Goal: Communication & Community: Share content

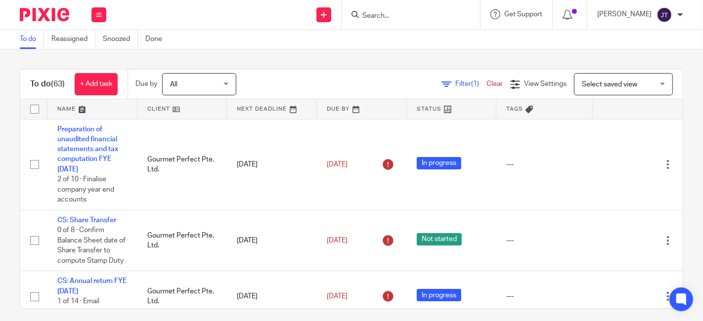
click at [152, 110] on link at bounding box center [182, 109] width 90 height 20
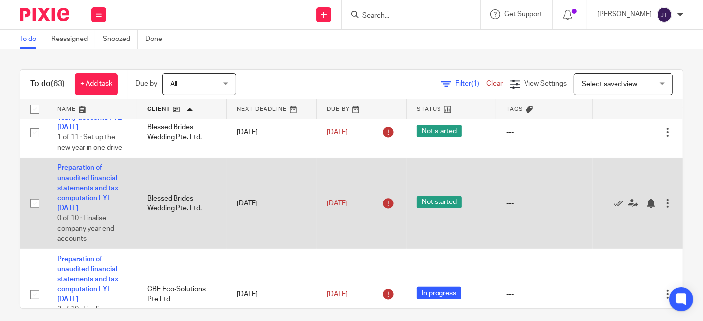
scroll to position [384, 0]
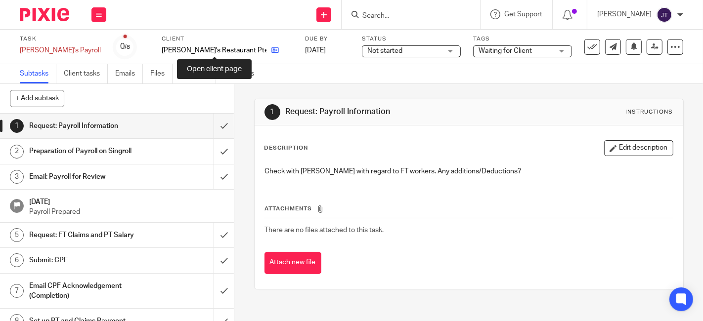
click at [271, 50] on icon at bounding box center [274, 49] width 7 height 7
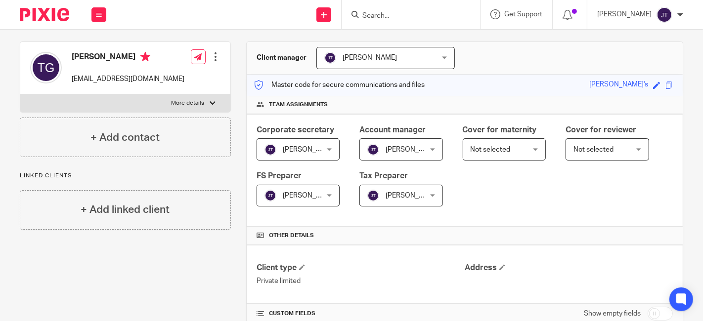
scroll to position [3, 0]
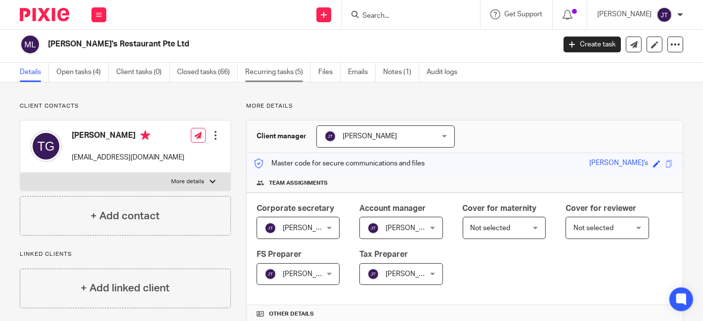
click at [279, 69] on link "Recurring tasks (5)" at bounding box center [278, 72] width 66 height 19
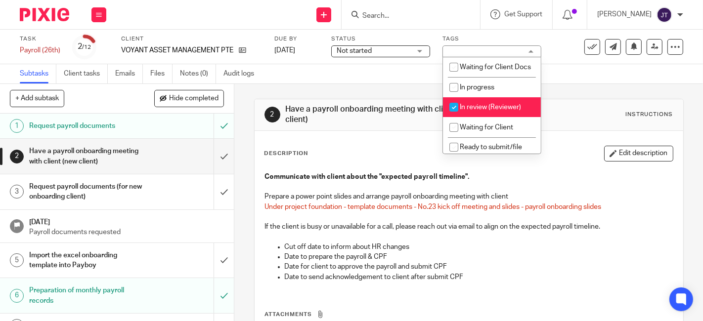
drag, startPoint x: 452, startPoint y: 116, endPoint x: 441, endPoint y: 117, distance: 11.4
click at [453, 116] on input "checkbox" at bounding box center [454, 107] width 19 height 19
checkbox input "false"
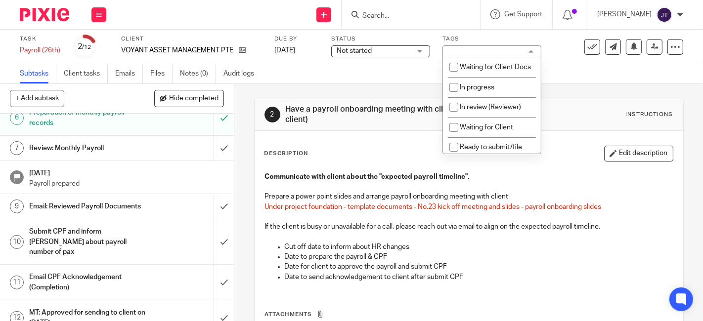
scroll to position [190, 0]
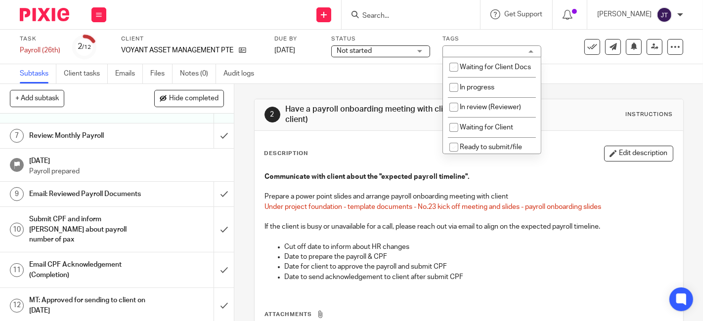
click at [95, 299] on h1 "MT: Approved for sending to client on [DATE]" at bounding box center [87, 305] width 117 height 25
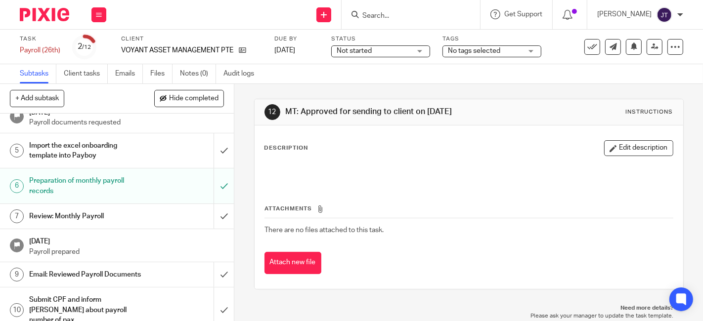
scroll to position [165, 0]
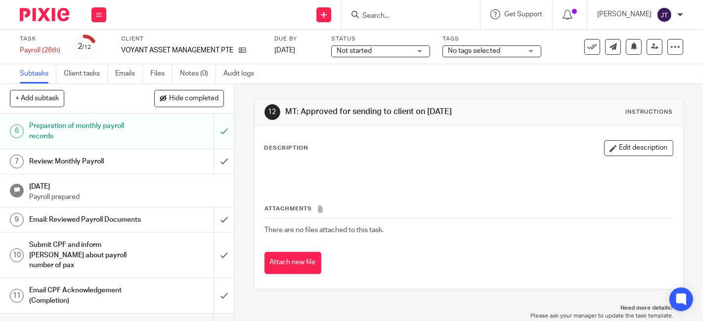
click at [85, 214] on h1 "Email: Reviewed Payroll Documents" at bounding box center [87, 220] width 117 height 15
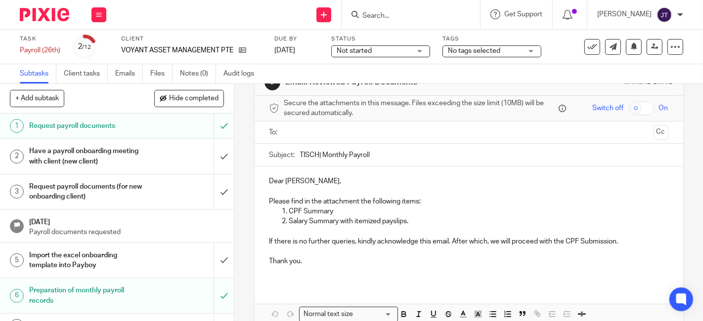
scroll to position [55, 0]
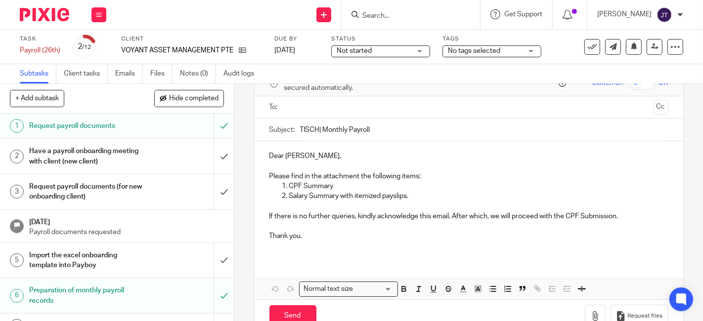
click at [325, 157] on p "Dear [PERSON_NAME]," at bounding box center [469, 156] width 399 height 10
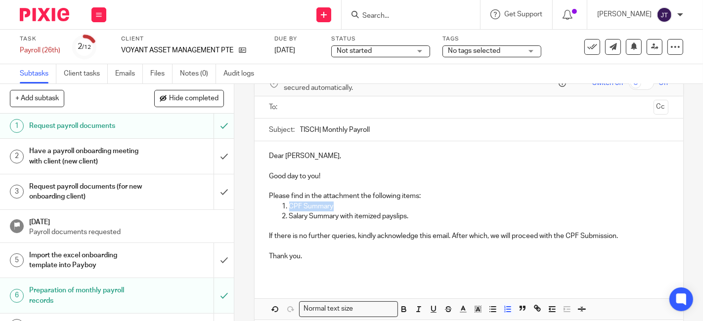
drag, startPoint x: 286, startPoint y: 204, endPoint x: 330, endPoint y: 206, distance: 44.1
click at [330, 206] on p "CPF Summary" at bounding box center [478, 207] width 379 height 10
drag, startPoint x: 340, startPoint y: 215, endPoint x: 408, endPoint y: 220, distance: 68.4
click at [408, 220] on p "Payroll Summary with itemized payslips." at bounding box center [478, 217] width 379 height 10
click at [319, 254] on p "Thank you." at bounding box center [469, 257] width 399 height 10
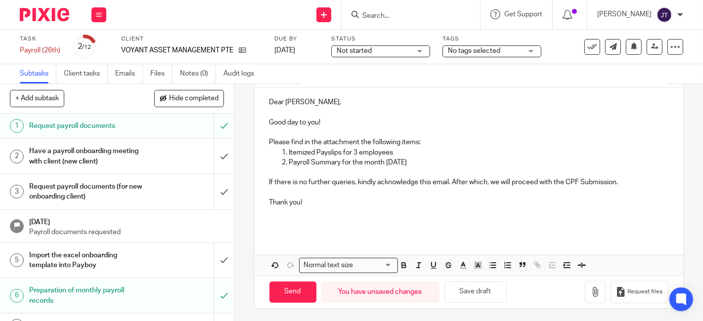
scroll to position [0, 0]
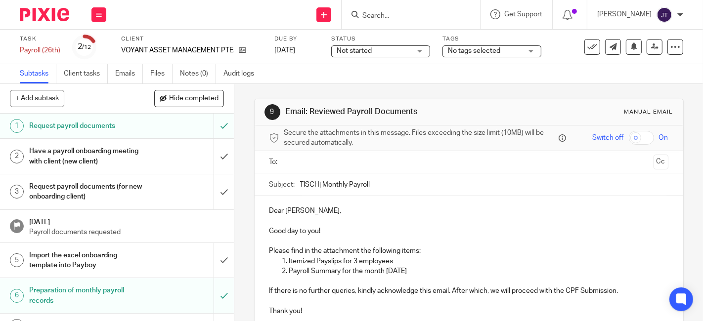
click at [316, 184] on input "TISCH| Monthly Payroll" at bounding box center [484, 185] width 368 height 22
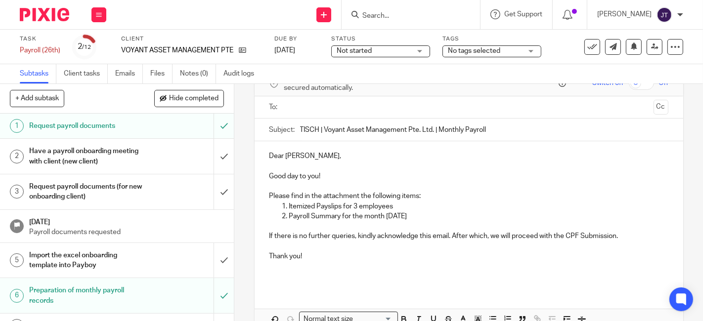
type input "TISCH | Voyant Asset Management Pte. Ltd. | Monthly Payroll"
click at [372, 196] on p "Please find in the attachment the following items:" at bounding box center [469, 196] width 399 height 10
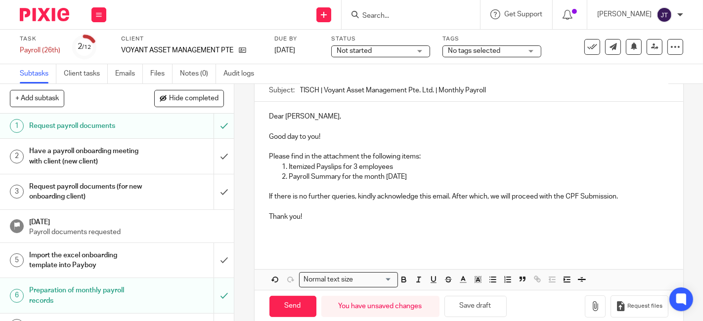
scroll to position [109, 0]
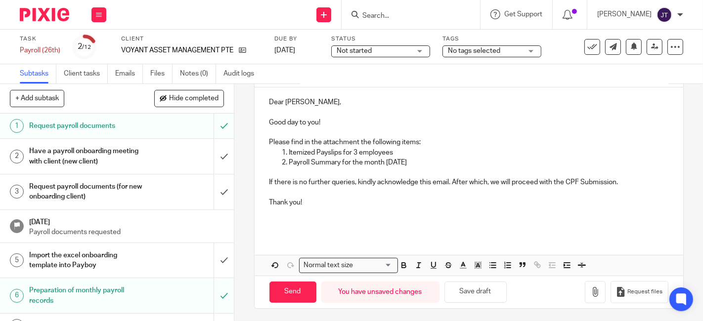
click at [373, 209] on p at bounding box center [469, 213] width 399 height 10
click at [585, 296] on button "button" at bounding box center [595, 292] width 21 height 22
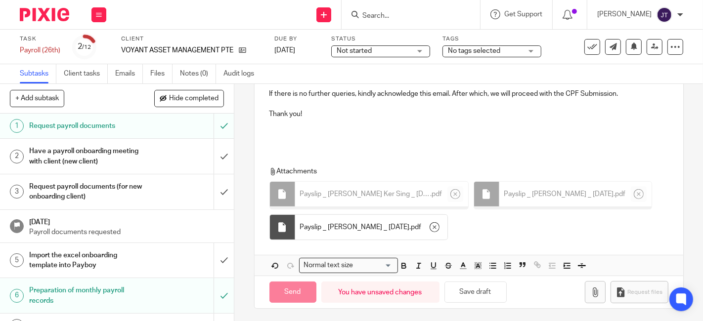
scroll to position [195, 0]
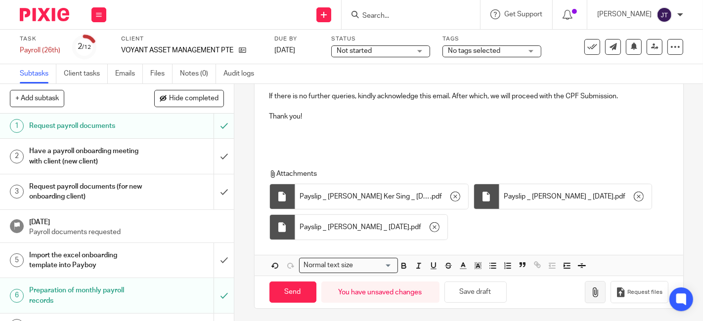
click at [590, 291] on icon "button" at bounding box center [595, 293] width 10 height 10
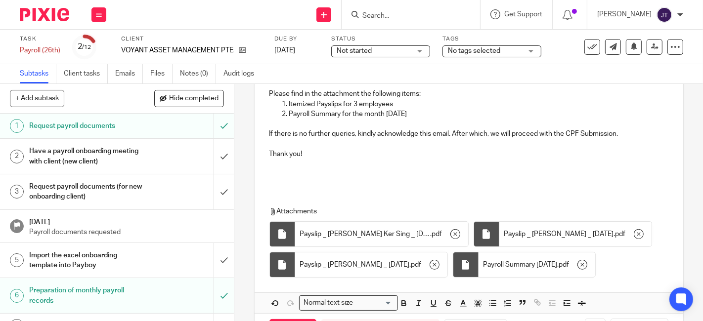
scroll to position [140, 0]
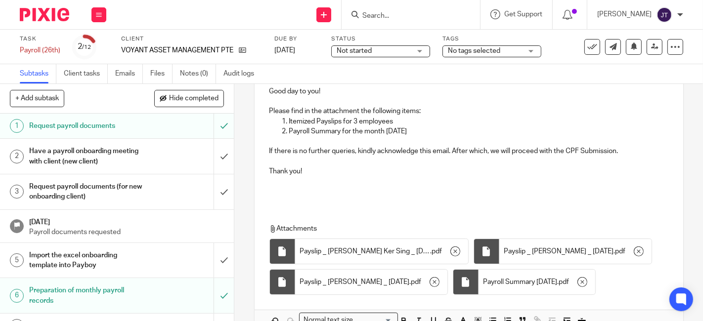
click at [330, 184] on p at bounding box center [469, 182] width 399 height 10
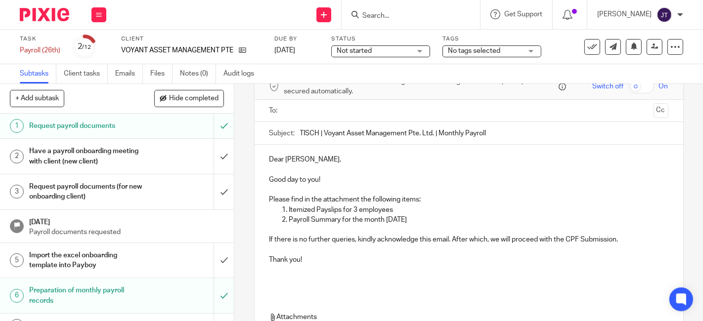
scroll to position [30, 0]
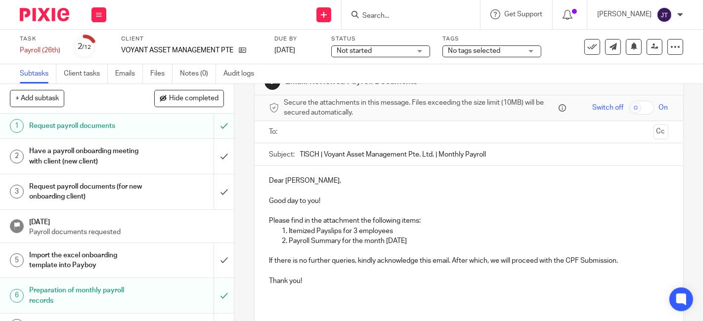
click at [305, 129] on input "text" at bounding box center [469, 132] width 362 height 11
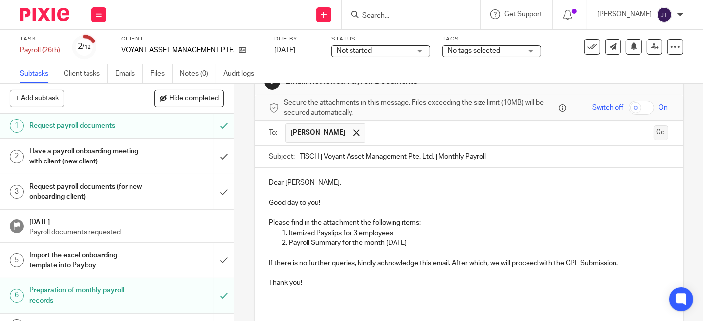
click at [654, 131] on button "Cc" at bounding box center [661, 133] width 15 height 15
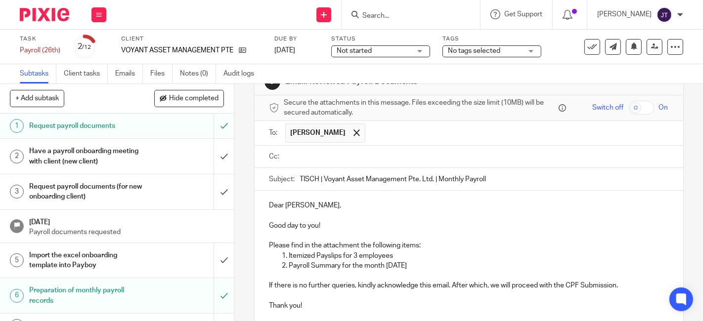
click at [367, 156] on input "text" at bounding box center [476, 156] width 377 height 11
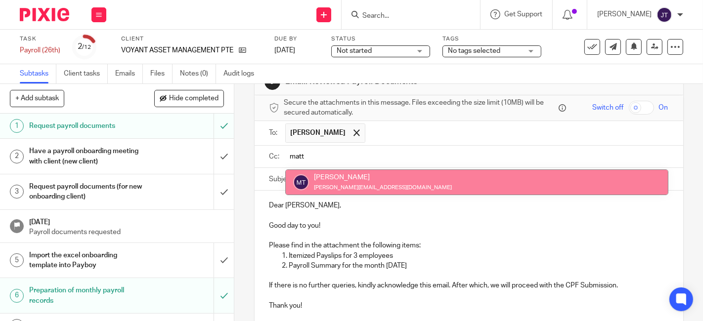
type input "matt"
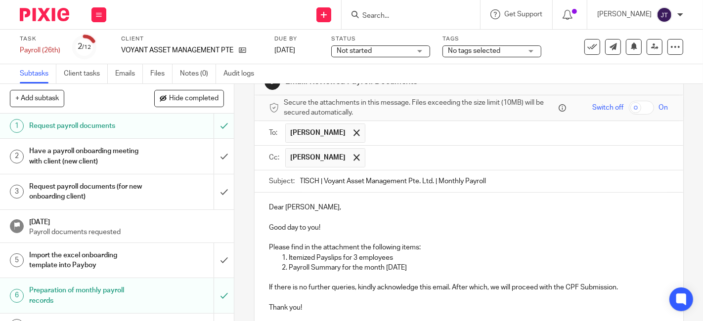
click at [388, 225] on p "Good day to you!" at bounding box center [469, 228] width 399 height 10
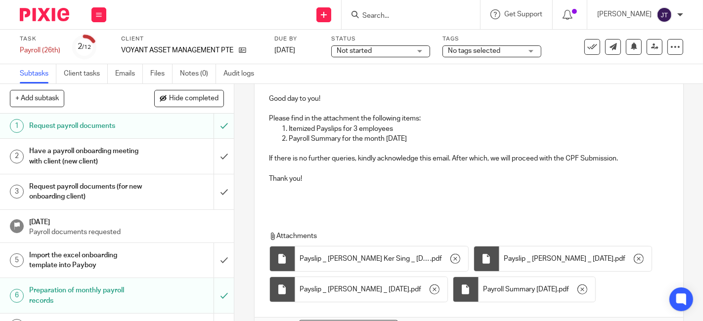
scroll to position [165, 0]
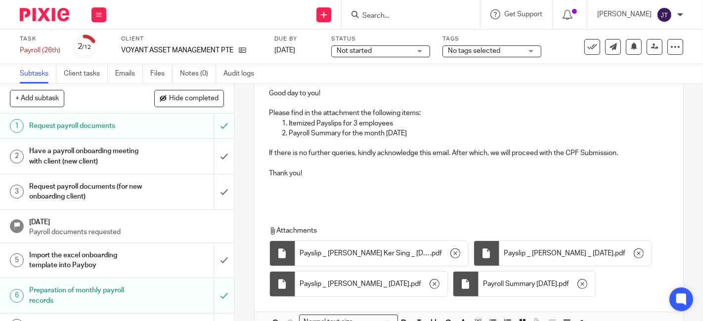
click at [402, 190] on p at bounding box center [469, 194] width 399 height 10
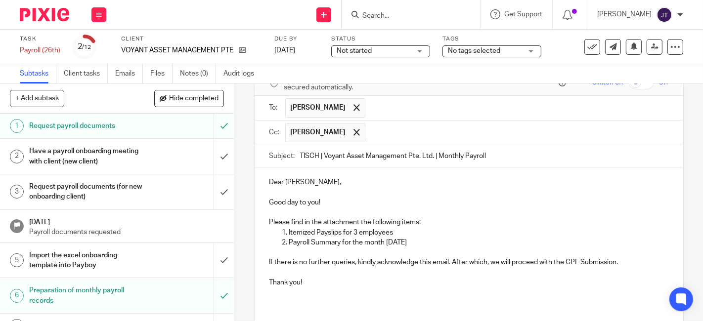
scroll to position [55, 0]
click at [457, 248] on p at bounding box center [469, 253] width 399 height 10
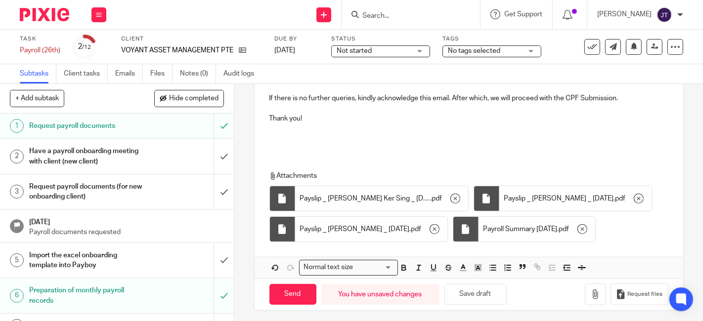
scroll to position [222, 0]
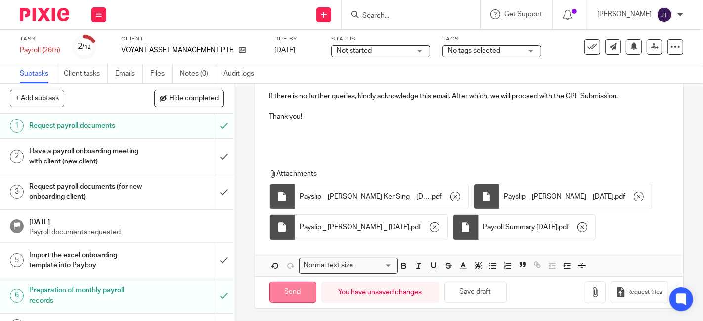
click at [297, 289] on input "Send" at bounding box center [293, 292] width 47 height 21
type input "Sent"
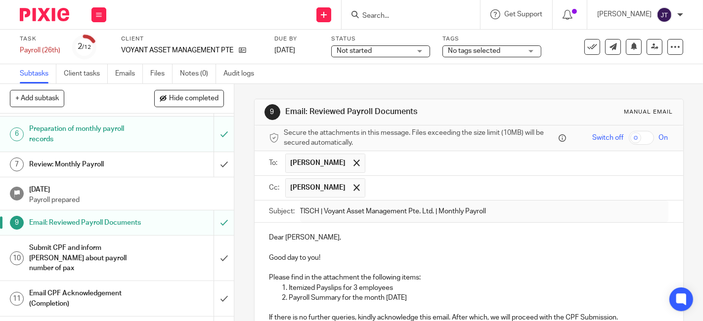
scroll to position [190, 0]
